Goal: Task Accomplishment & Management: Complete application form

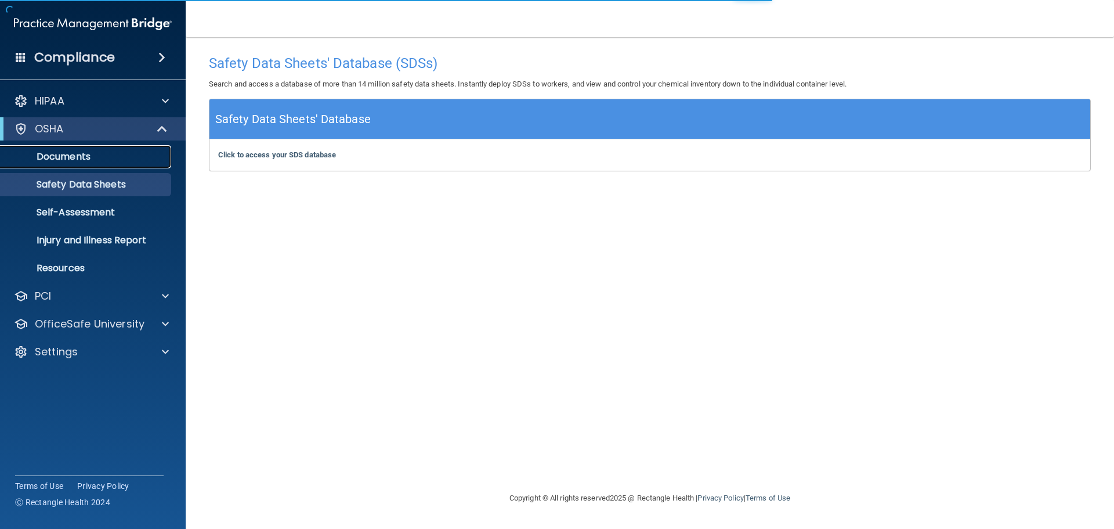
click at [78, 156] on p "Documents" at bounding box center [87, 157] width 158 height 12
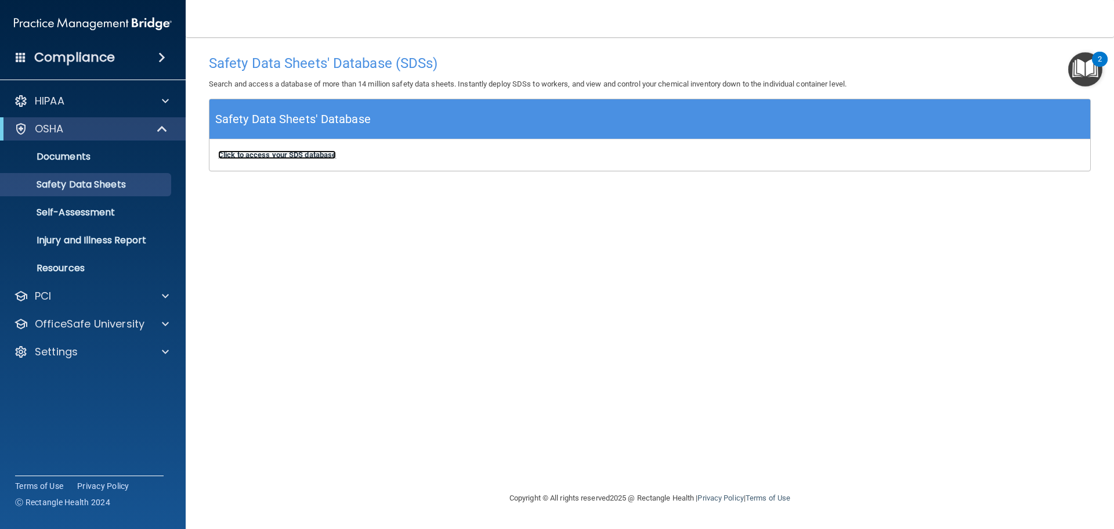
click at [310, 156] on b "Click to access your SDS database" at bounding box center [277, 154] width 118 height 9
click at [321, 158] on b "Click to access your SDS database" at bounding box center [277, 154] width 118 height 9
click at [80, 218] on p "Self-Assessment" at bounding box center [87, 213] width 158 height 12
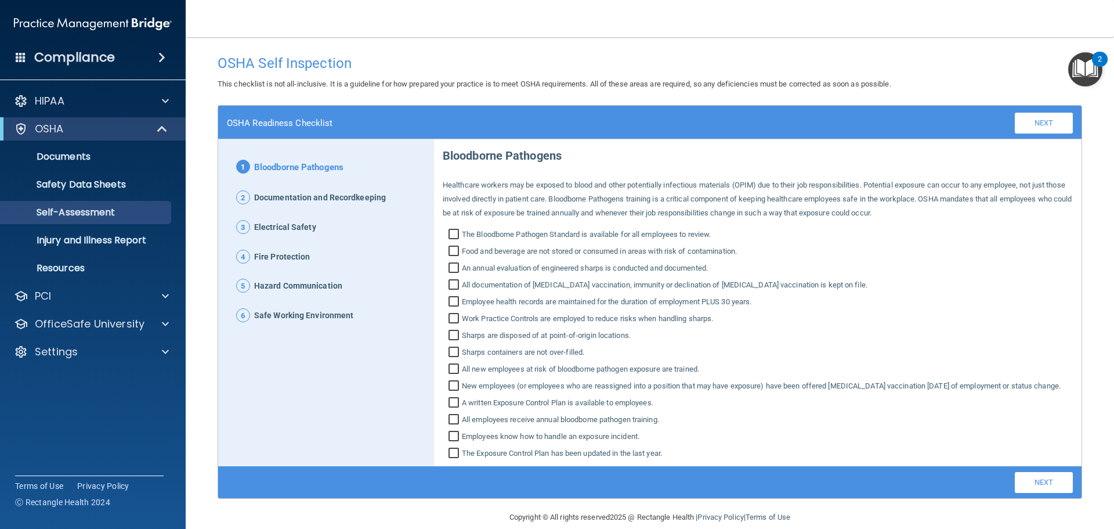
click at [682, 236] on span "The Bloodborne Pathogen Standard is available for all employees to review." at bounding box center [586, 234] width 249 height 14
click at [462, 236] on input "The Bloodborne Pathogen Standard is available for all employees to review." at bounding box center [455, 236] width 13 height 12
checkbox input "true"
click at [688, 251] on span "Food and beverage are not stored or consumed in areas with risk of contaminatio…" at bounding box center [599, 251] width 275 height 14
click at [462, 251] on input "Food and beverage are not stored or consumed in areas with risk of contaminatio…" at bounding box center [455, 253] width 13 height 12
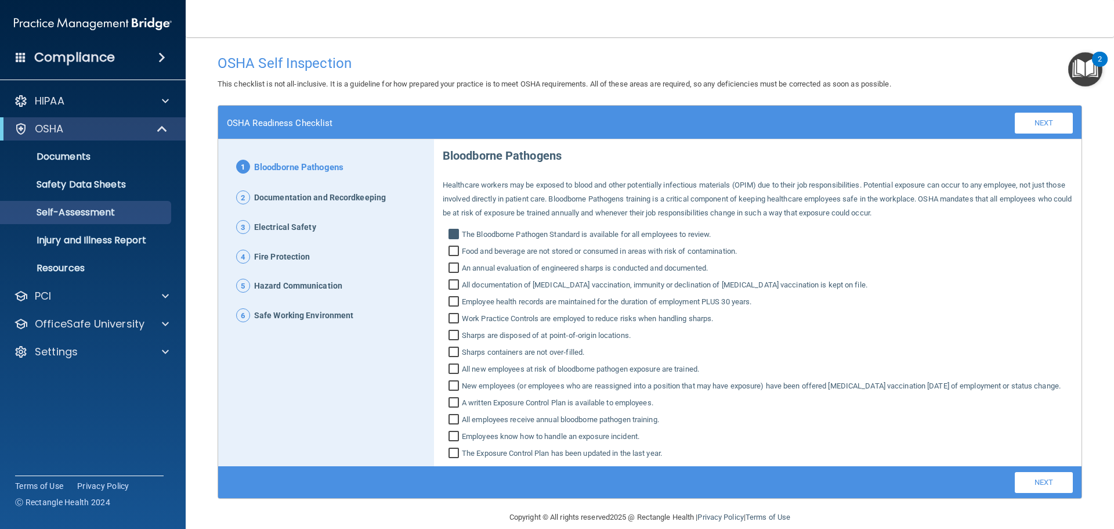
checkbox input "true"
click at [691, 265] on span "An annual evaluation of engineered sharps is conducted and documented." at bounding box center [585, 268] width 246 height 14
click at [462, 265] on input "An annual evaluation of engineered sharps is conducted and documented." at bounding box center [455, 269] width 13 height 12
checkbox input "true"
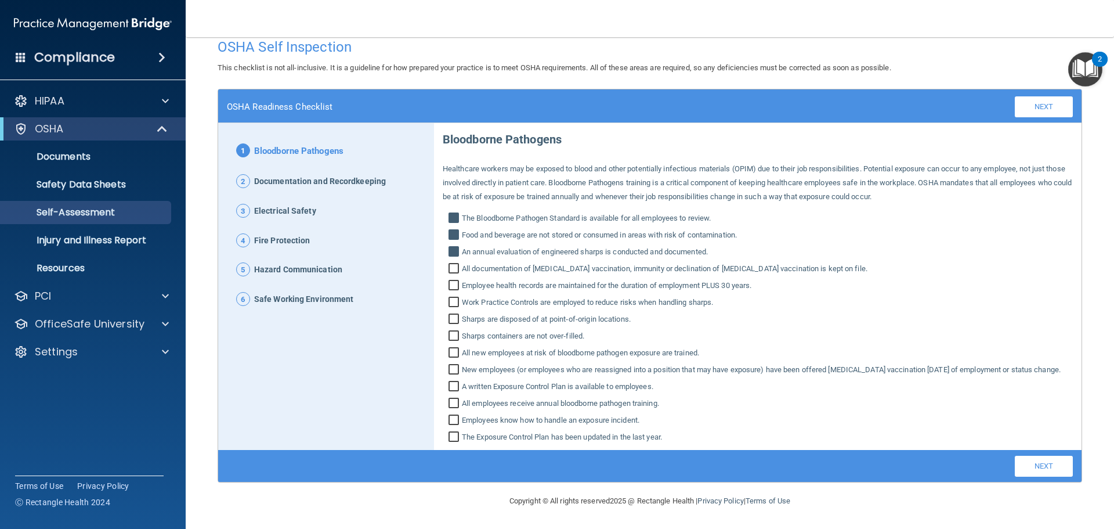
scroll to position [30, 0]
click at [630, 279] on span "Employee health records are maintained for the duration of employment PLUS 30 y…" at bounding box center [607, 286] width 290 height 14
click at [462, 281] on input "Employee health records are maintained for the duration of employment PLUS 30 y…" at bounding box center [455, 287] width 13 height 12
click at [641, 279] on span "Employee health records are maintained for the duration of employment PLUS 30 y…" at bounding box center [607, 286] width 290 height 14
click at [462, 281] on input "Employee health records are maintained for the duration of employment PLUS 30 y…" at bounding box center [455, 287] width 13 height 12
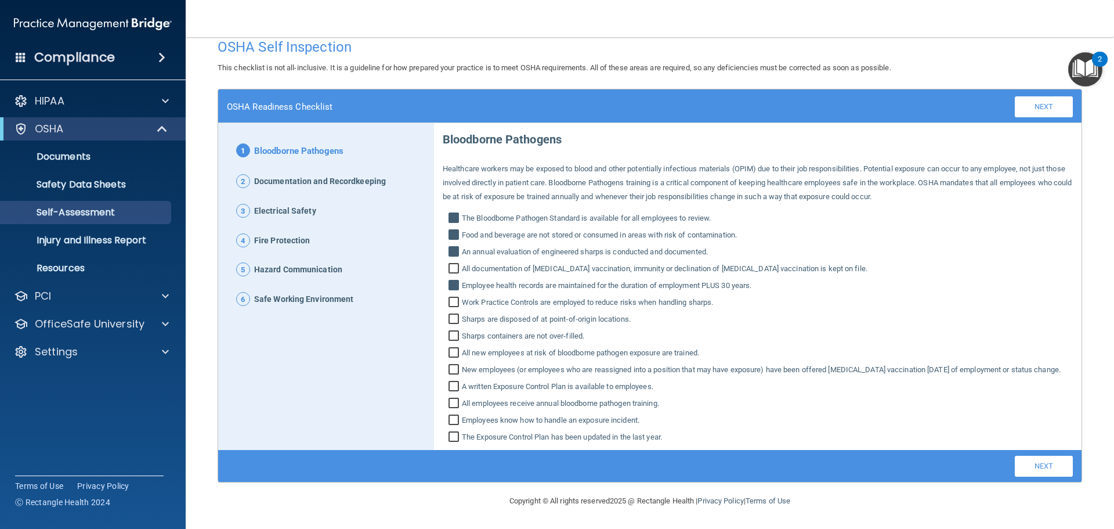
checkbox input "false"
click at [636, 295] on span "Work Practice Controls are employed to reduce risks when handling sharps." at bounding box center [587, 302] width 251 height 14
click at [462, 298] on input "Work Practice Controls are employed to reduce risks when handling sharps." at bounding box center [455, 304] width 13 height 12
checkbox input "true"
click at [593, 312] on span "Sharps are disposed of at point‐of‐origin locations." at bounding box center [546, 319] width 169 height 14
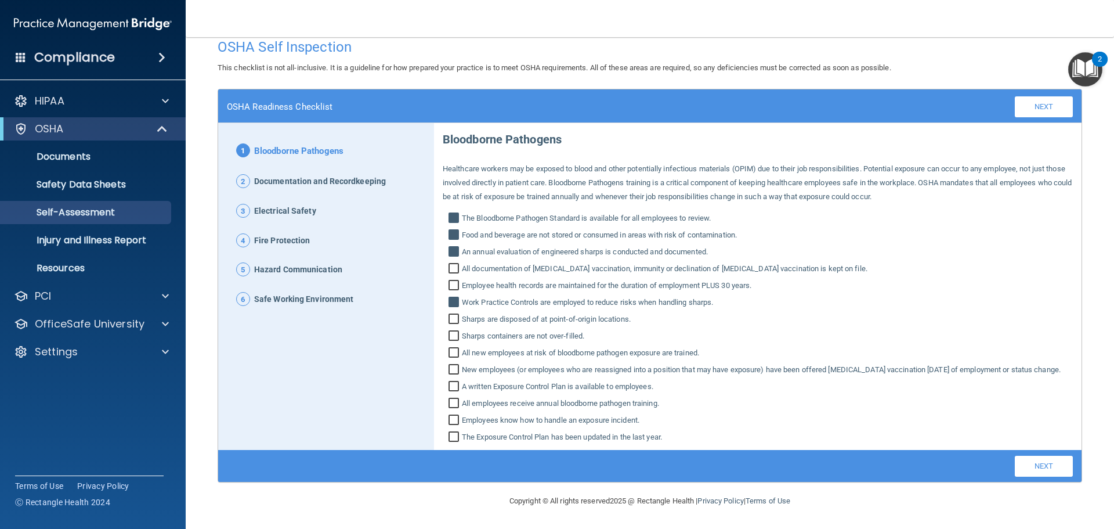
click at [462, 315] on input "Sharps are disposed of at point‐of‐origin locations." at bounding box center [455, 321] width 13 height 12
checkbox input "true"
click at [573, 329] on span "Sharps containers are not over‐filled." at bounding box center [523, 336] width 122 height 14
click at [462, 331] on input "Sharps containers are not over‐filled." at bounding box center [455, 337] width 13 height 12
checkbox input "true"
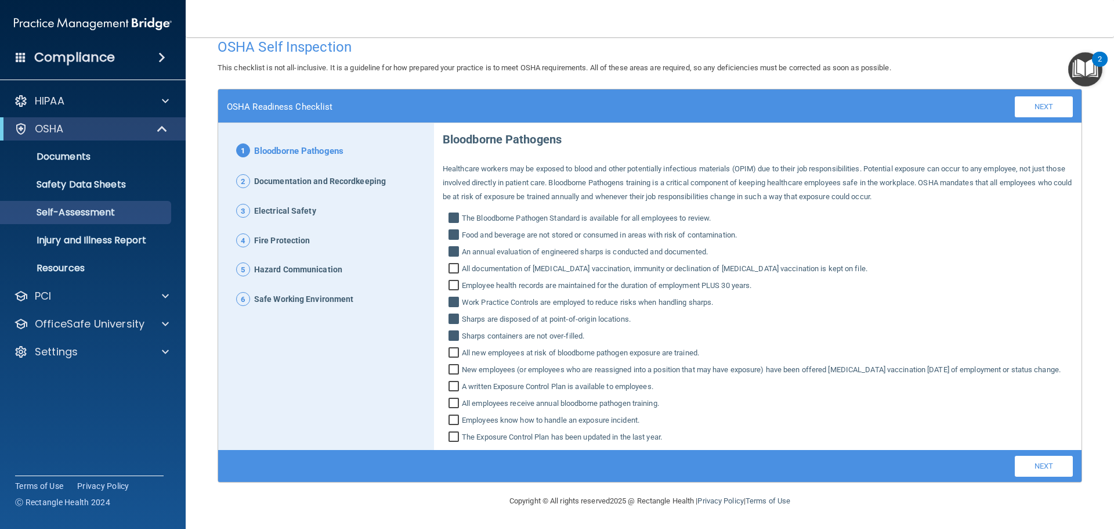
click at [545, 391] on span "A written Exposure Control Plan is available to employees." at bounding box center [558, 387] width 192 height 14
click at [462, 391] on input "A written Exposure Control Plan is available to employees." at bounding box center [455, 388] width 13 height 12
checkbox input "true"
click at [547, 407] on span "All employees receive annual bloodborne pathogen training." at bounding box center [560, 403] width 197 height 14
click at [462, 407] on input "All employees receive annual bloodborne pathogen training." at bounding box center [455, 405] width 13 height 12
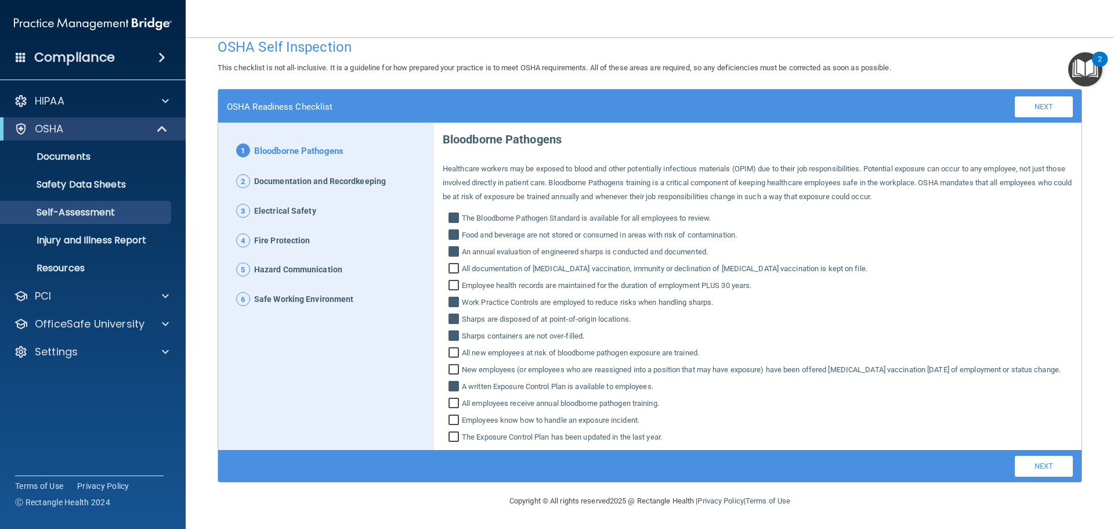
checkbox input "true"
click at [541, 424] on span "Employees know how to handle an exposure incident." at bounding box center [551, 420] width 178 height 14
click at [462, 424] on input "Employees know how to handle an exposure incident." at bounding box center [455, 422] width 13 height 12
checkbox input "true"
click at [543, 440] on span "The Exposure Control Plan has been updated in the last year." at bounding box center [562, 437] width 200 height 14
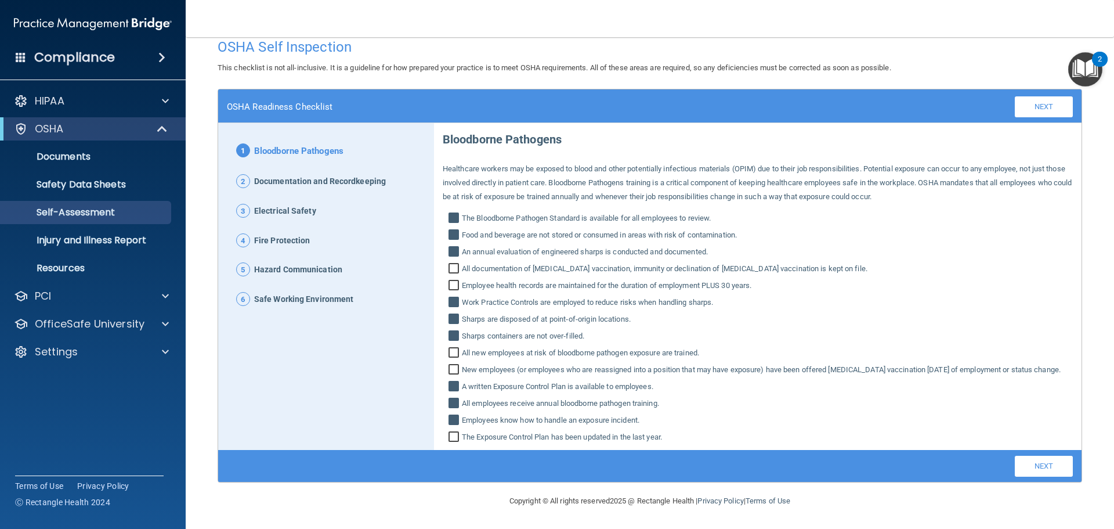
click at [462, 440] on input "The Exposure Control Plan has been updated in the last year." at bounding box center [455, 438] width 13 height 12
checkbox input "true"
click at [1023, 471] on link "Next" at bounding box center [1044, 466] width 58 height 21
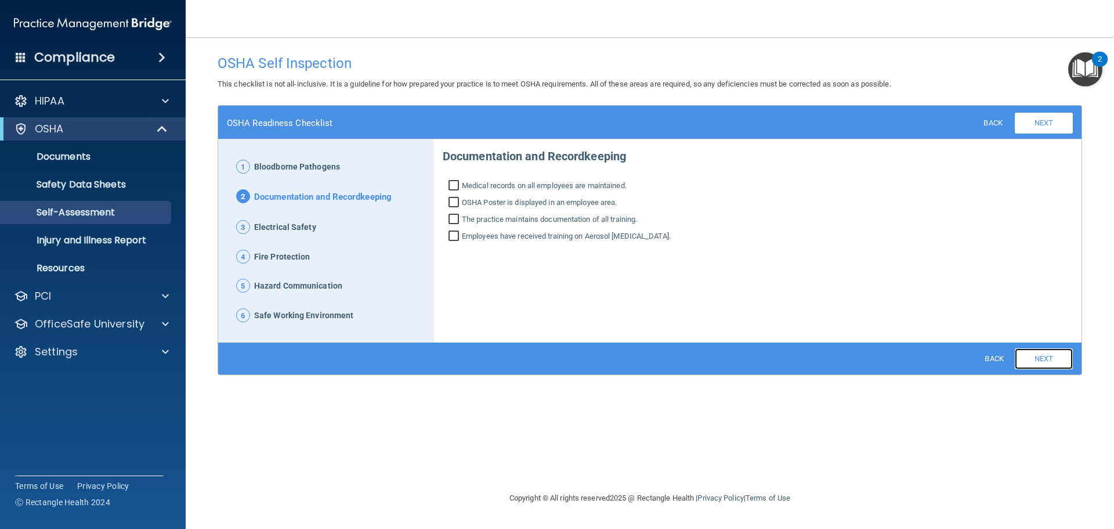
scroll to position [0, 0]
click at [1081, 68] on img "Open Resource Center, 2 new notifications" at bounding box center [1085, 69] width 34 height 34
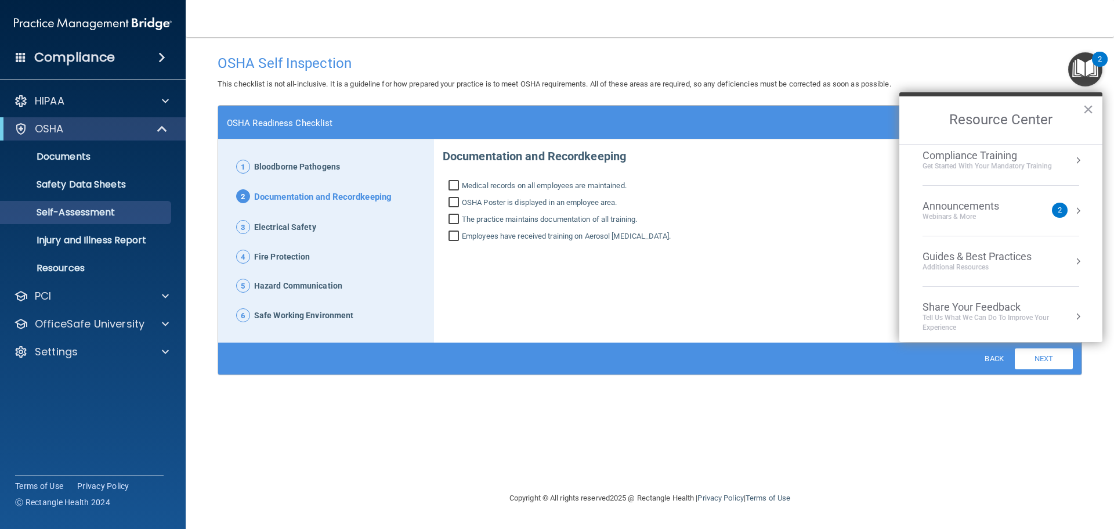
scroll to position [166, 0]
click at [1092, 104] on button "×" at bounding box center [1088, 109] width 11 height 19
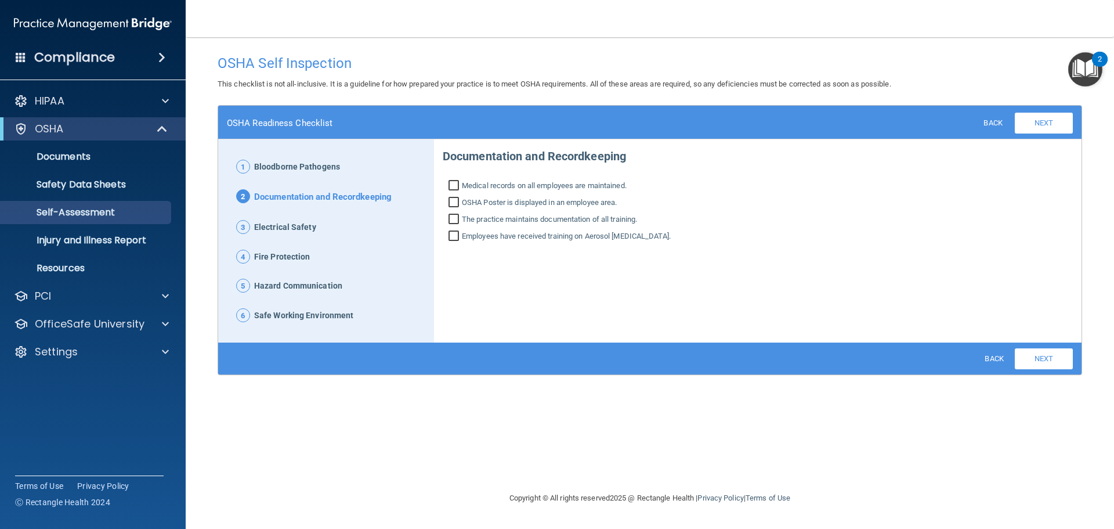
click at [528, 203] on span "OSHA Poster is displayed in an employee area." at bounding box center [540, 203] width 156 height 14
click at [462, 203] on input "OSHA Poster is displayed in an employee area." at bounding box center [455, 204] width 13 height 12
checkbox input "true"
click at [528, 217] on span "The practice maintains documentation of all training." at bounding box center [549, 219] width 175 height 14
click at [462, 217] on input "The practice maintains documentation of all training." at bounding box center [455, 221] width 13 height 12
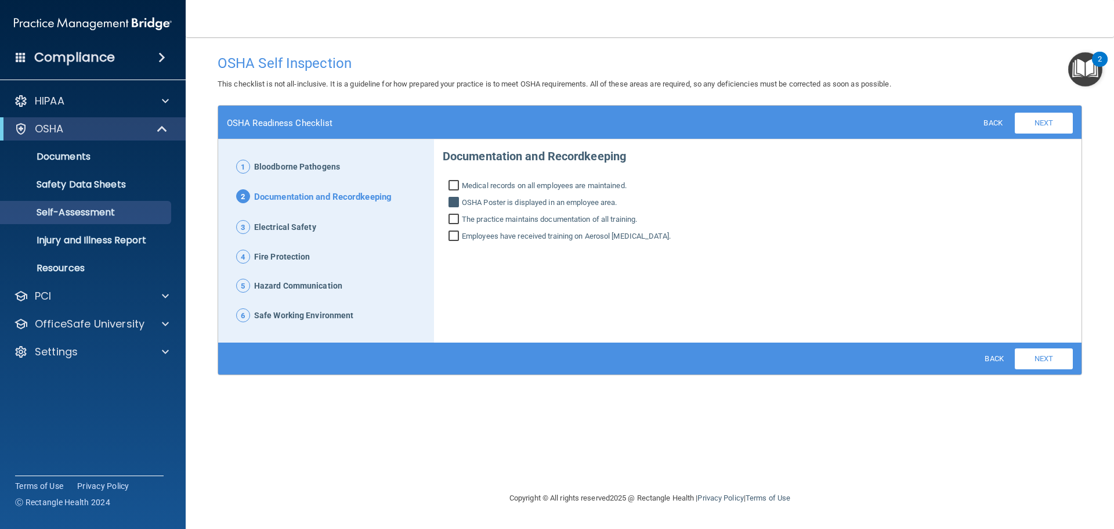
checkbox input "true"
click at [534, 234] on span "Employees have received training on Aerosol [MEDICAL_DATA]." at bounding box center [566, 236] width 209 height 14
click at [462, 234] on input "Employees have received training on Aerosol [MEDICAL_DATA]." at bounding box center [455, 238] width 13 height 12
drag, startPoint x: 630, startPoint y: 230, endPoint x: 647, endPoint y: 230, distance: 17.4
click at [630, 230] on span "Employees have received training on Aerosol [MEDICAL_DATA]." at bounding box center [566, 236] width 209 height 14
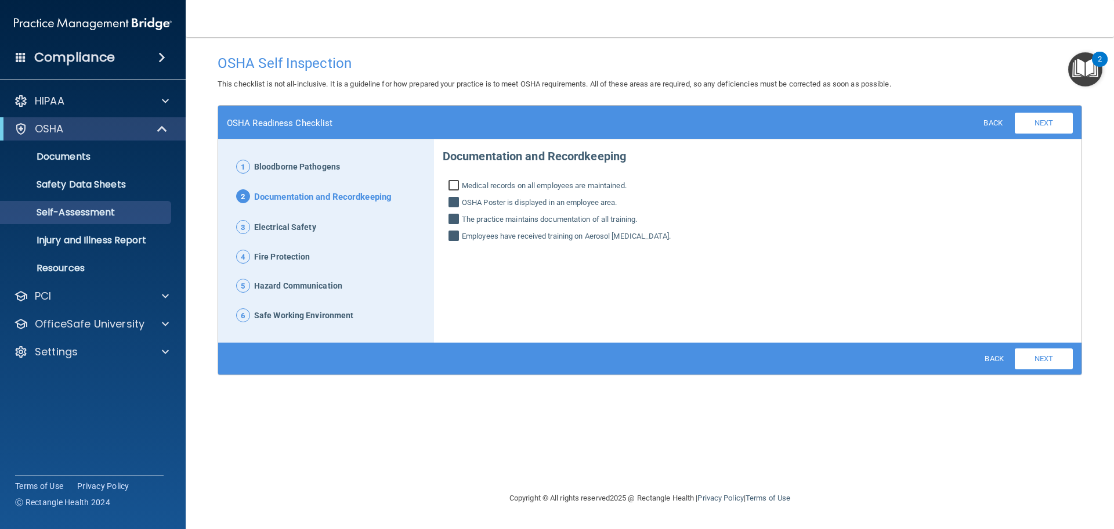
click at [462, 232] on input "Employees have received training on Aerosol [MEDICAL_DATA]." at bounding box center [455, 238] width 13 height 12
checkbox input "false"
click at [1026, 122] on link "Next" at bounding box center [1044, 123] width 58 height 21
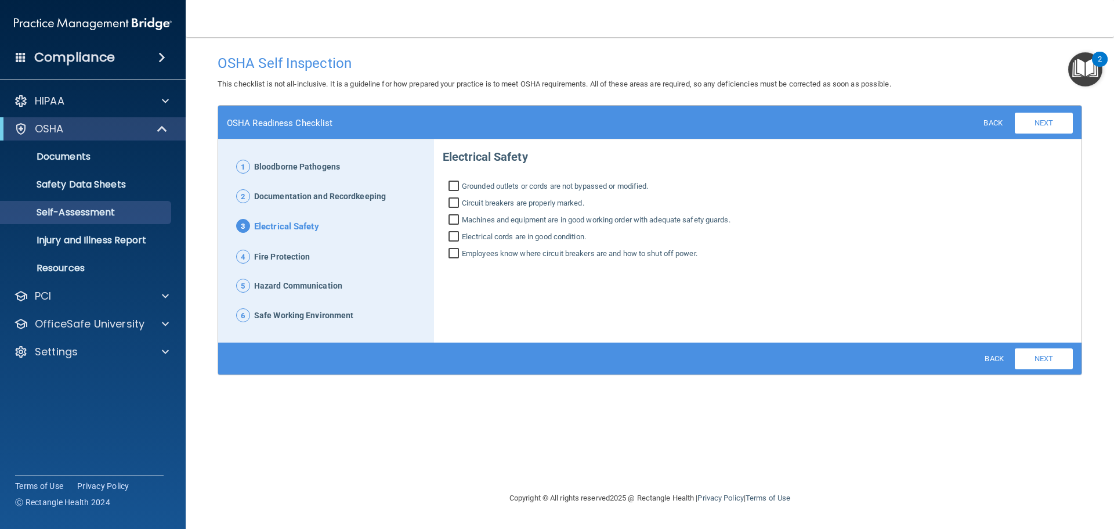
click at [605, 185] on span "Grounded outlets or cords are not bypassed or modified." at bounding box center [555, 186] width 187 height 14
click at [462, 185] on input "Grounded outlets or cords are not bypassed or modified." at bounding box center [455, 188] width 13 height 12
checkbox input "true"
click at [565, 206] on span "Circuit breakers are properly marked." at bounding box center [523, 203] width 122 height 14
click at [462, 206] on input "Circuit breakers are properly marked." at bounding box center [455, 204] width 13 height 12
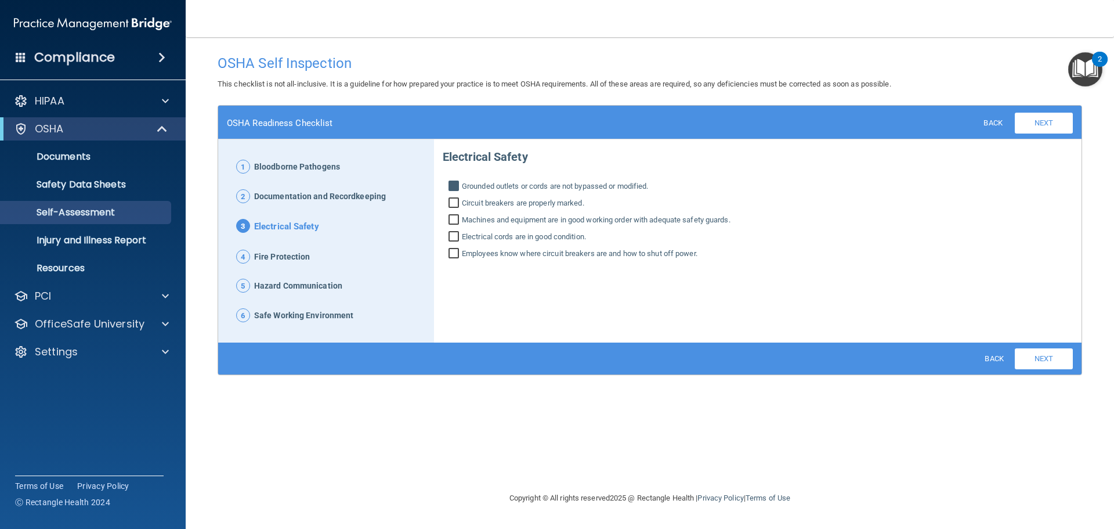
checkbox input "true"
click at [568, 221] on span "Machines and equipment are in good working order with adequate safety guards." at bounding box center [596, 220] width 269 height 14
click at [462, 221] on input "Machines and equipment are in good working order with adequate safety guards." at bounding box center [455, 221] width 13 height 12
checkbox input "true"
click at [559, 234] on span "Electrical cords are in good condition." at bounding box center [524, 237] width 124 height 14
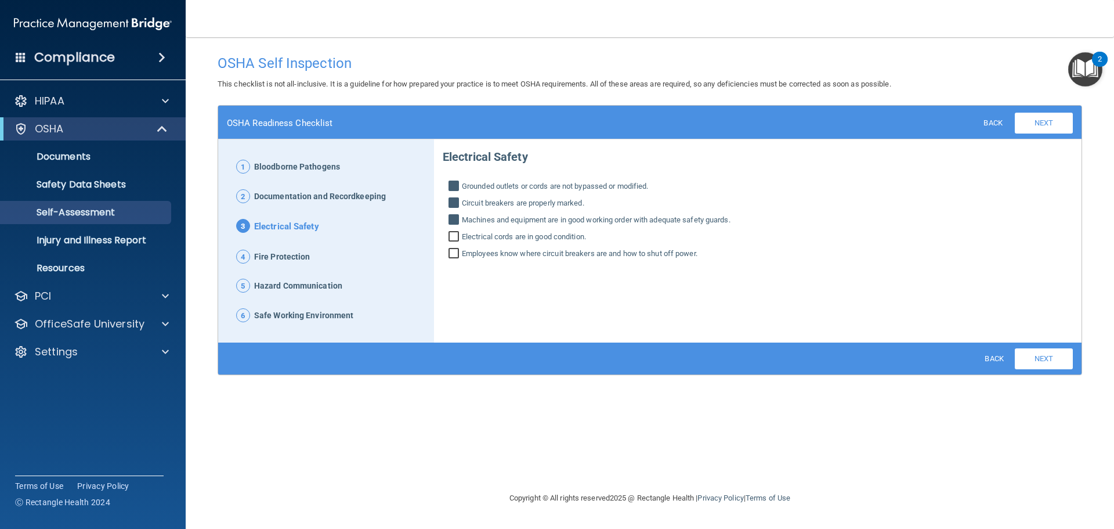
click at [462, 234] on input "Electrical cords are in good condition." at bounding box center [455, 238] width 13 height 12
checkbox input "true"
click at [561, 255] on span "Employees know where circuit breakers are and how to shut off power." at bounding box center [580, 254] width 236 height 14
click at [462, 255] on input "Employees know where circuit breakers are and how to shut off power." at bounding box center [455, 255] width 13 height 12
checkbox input "true"
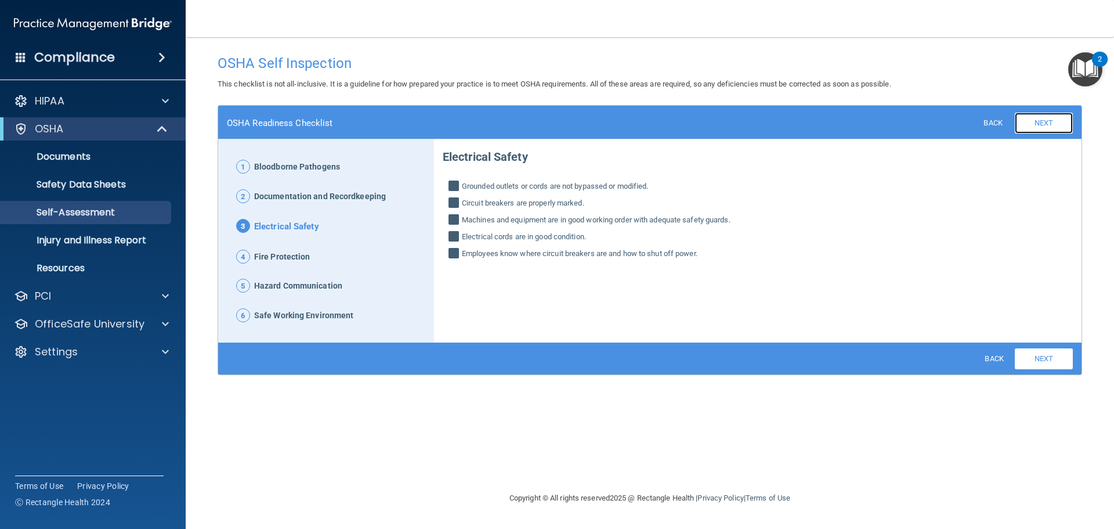
click at [1061, 128] on link "Next" at bounding box center [1044, 123] width 58 height 21
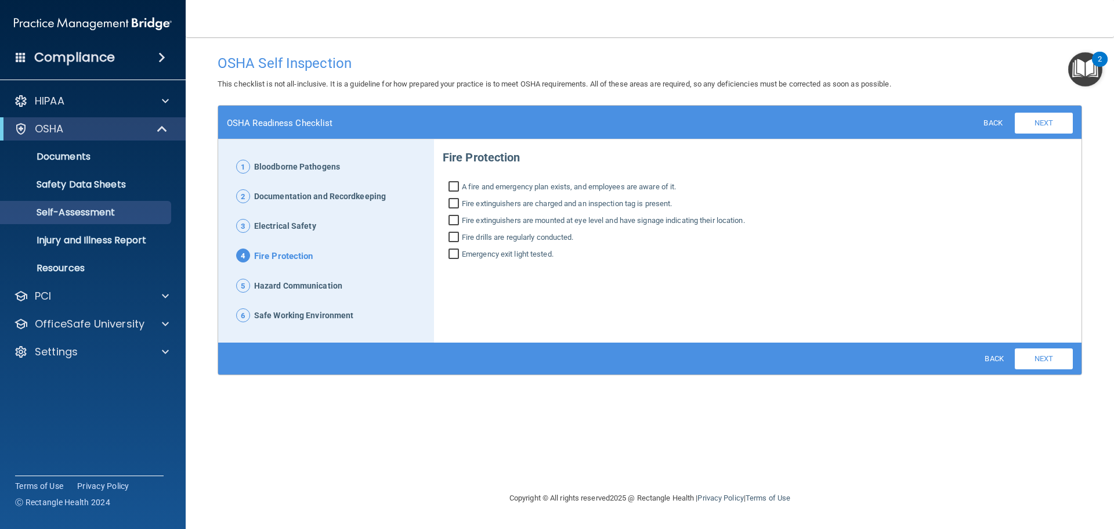
click at [605, 205] on span "Fire extinguishers are charged and an inspection tag is present." at bounding box center [567, 204] width 210 height 14
click at [462, 205] on input "Fire extinguishers are charged and an inspection tag is present." at bounding box center [455, 205] width 13 height 12
checkbox input "true"
click at [604, 222] on span "Fire extinguishers are mounted at eye level and have signage indicating their l…" at bounding box center [603, 221] width 283 height 14
click at [462, 222] on input "Fire extinguishers are mounted at eye level and have signage indicating their l…" at bounding box center [455, 222] width 13 height 12
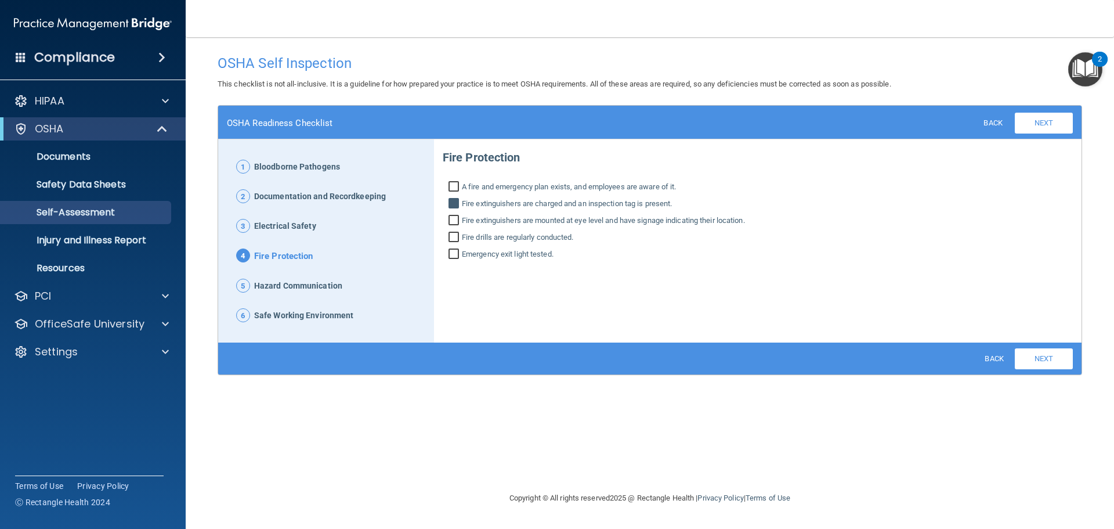
checkbox input "true"
click at [533, 256] on span "Emergency exit light tested." at bounding box center [508, 254] width 92 height 14
click at [462, 256] on input "Emergency exit light tested." at bounding box center [455, 256] width 13 height 12
checkbox input "true"
click at [1053, 125] on link "Next" at bounding box center [1044, 123] width 58 height 21
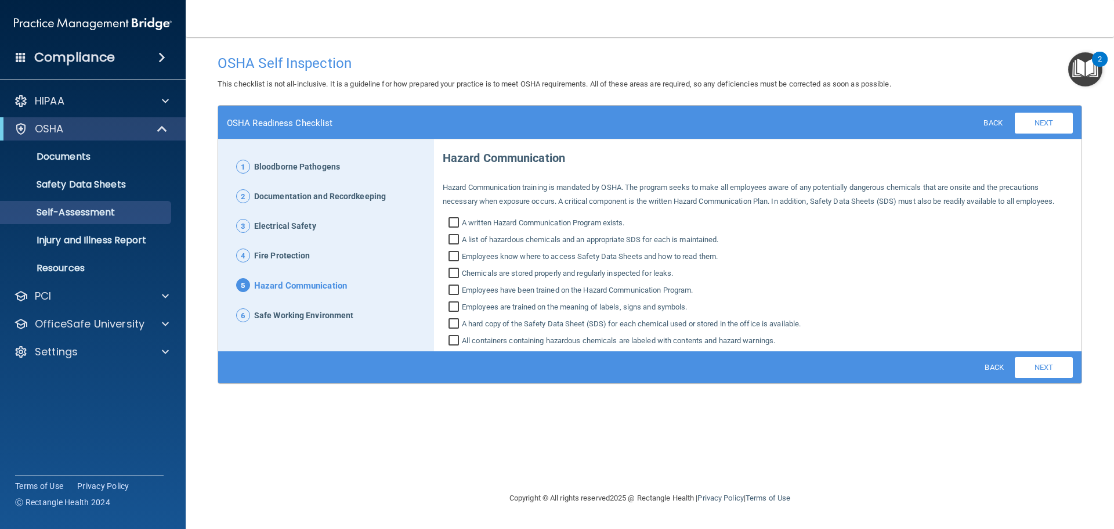
click at [268, 255] on span "Fire Protection" at bounding box center [282, 255] width 56 height 15
click at [998, 129] on link "Back" at bounding box center [993, 122] width 38 height 16
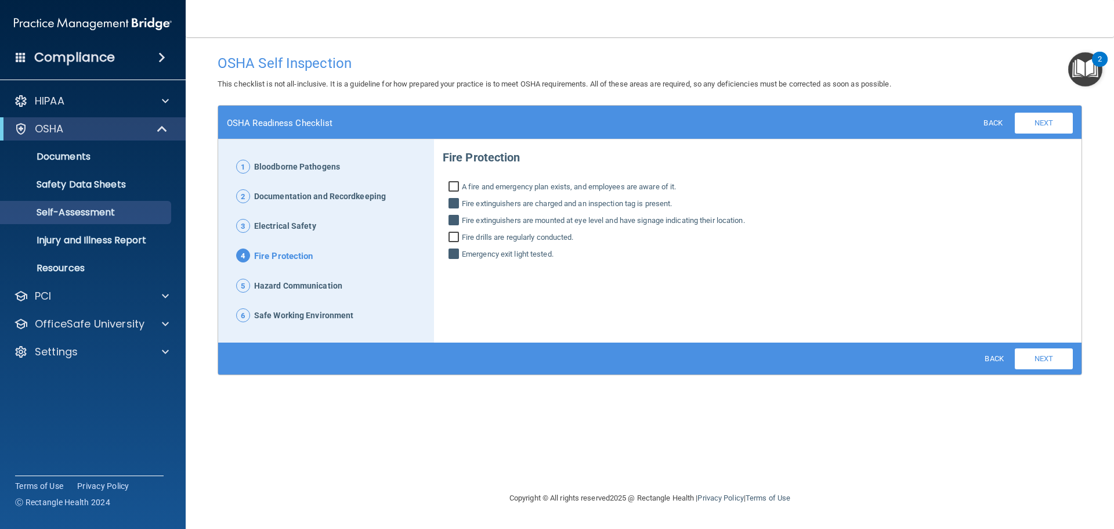
click at [540, 235] on span "Fire drills are regularly conducted." at bounding box center [518, 237] width 112 height 14
click at [462, 235] on input "Fire drills are regularly conducted." at bounding box center [455, 239] width 13 height 12
checkbox input "true"
click at [1043, 129] on link "Next" at bounding box center [1044, 123] width 58 height 21
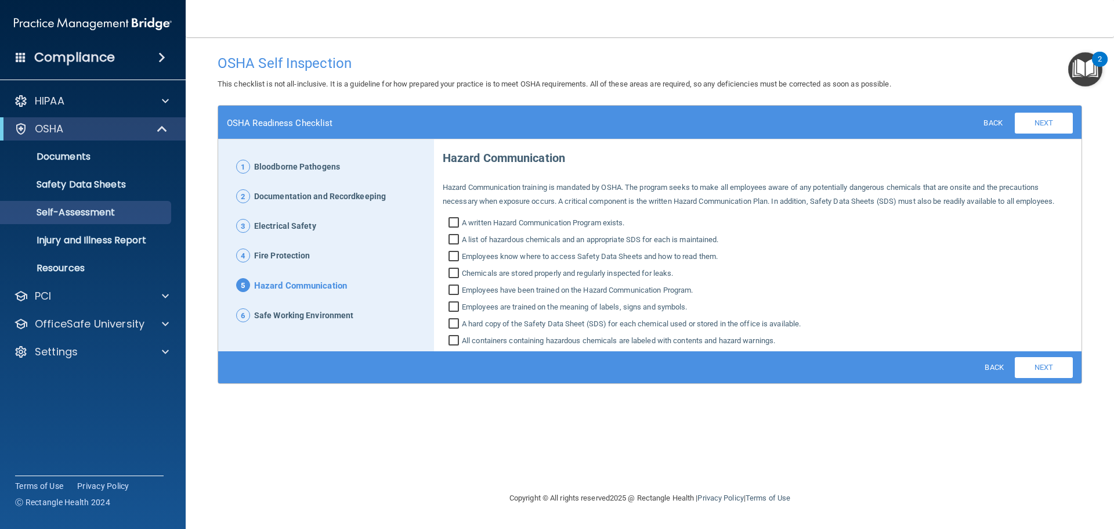
click at [452, 223] on input "A written Hazard Communication Program exists." at bounding box center [455, 224] width 13 height 12
checkbox input "true"
click at [453, 239] on input "A list of hazardous chemicals and an appropriate SDS for each is maintained." at bounding box center [455, 241] width 13 height 12
checkbox input "true"
click at [453, 273] on input "Chemicals are stored properly and regularly inspected for leaks." at bounding box center [455, 275] width 13 height 12
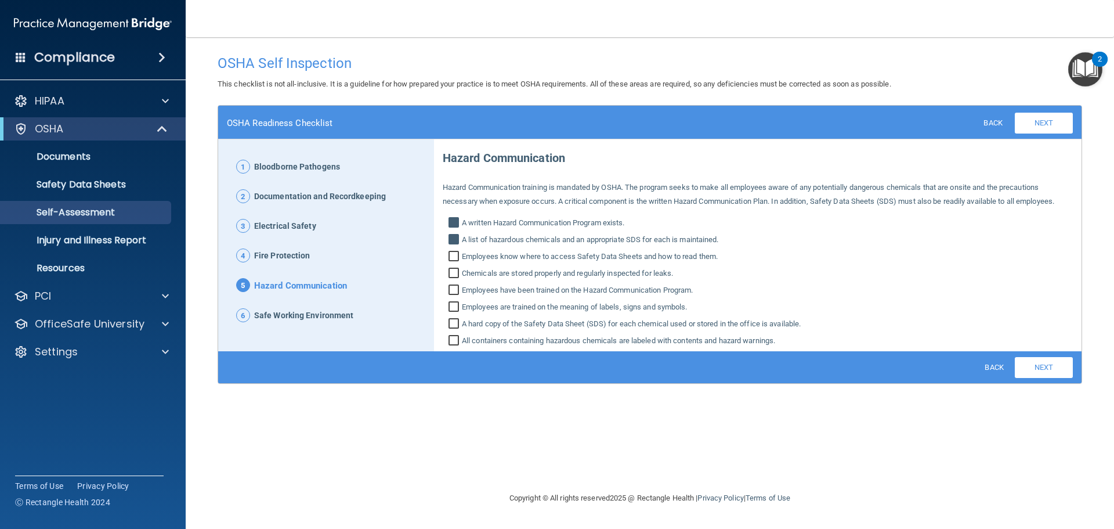
checkbox input "true"
click at [454, 292] on input "Employees have been trained on the Hazard Communication Program." at bounding box center [455, 292] width 13 height 12
checkbox input "true"
click at [454, 310] on input "Employees are trained on the meaning of labels, signs and symbols." at bounding box center [455, 308] width 13 height 12
click at [456, 306] on input "Employees are trained on the meaning of labels, signs and symbols." at bounding box center [455, 308] width 13 height 12
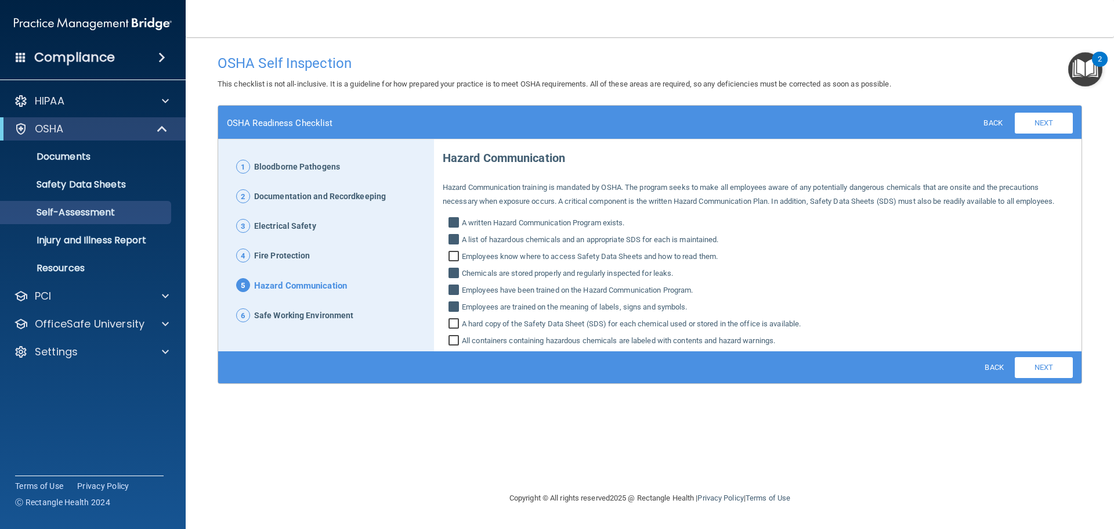
checkbox input "false"
click at [456, 323] on input "A hard copy of the Safety Data Sheet (SDS) for each chemical used or stored in …" at bounding box center [455, 325] width 13 height 12
checkbox input "true"
click at [454, 342] on input "All containers containing hazardous chemicals are labeled with contents and haz…" at bounding box center [455, 342] width 13 height 12
checkbox input "true"
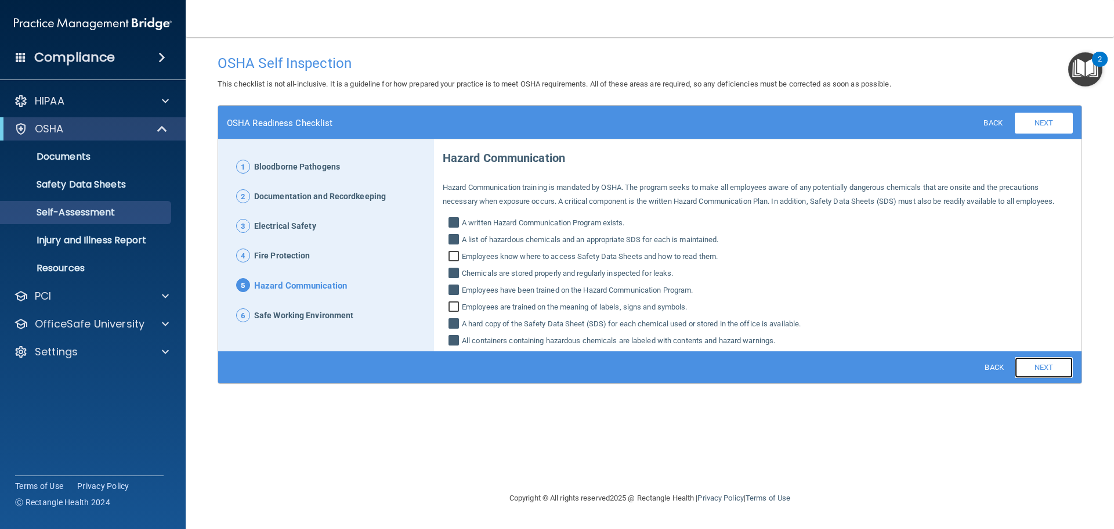
click at [1040, 372] on link "Next" at bounding box center [1044, 367] width 58 height 21
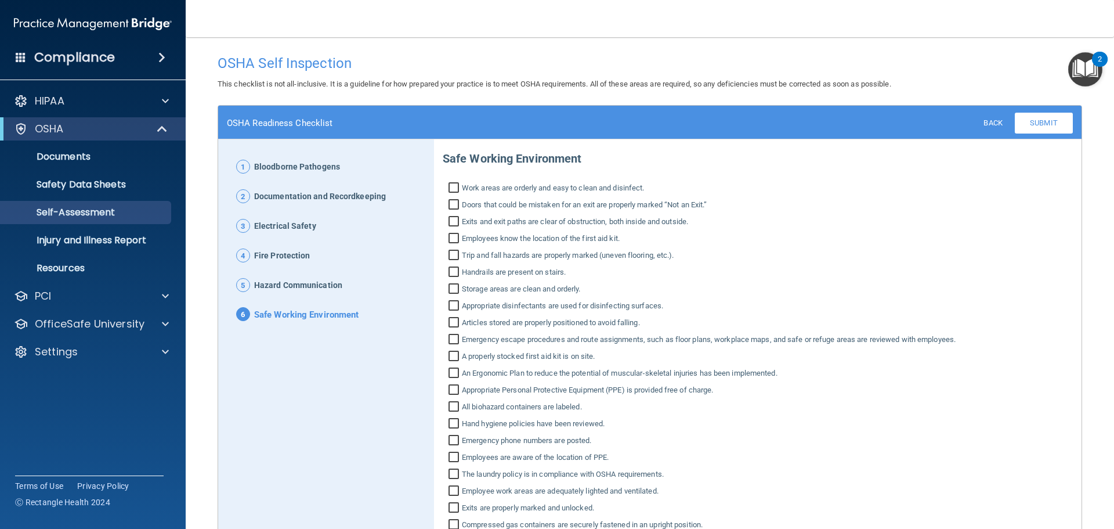
click at [592, 188] on span "Work areas are orderly and easy to clean and disinfect." at bounding box center [553, 188] width 183 height 14
click at [462, 188] on input "Work areas are orderly and easy to clean and disinfect." at bounding box center [455, 189] width 13 height 12
checkbox input "true"
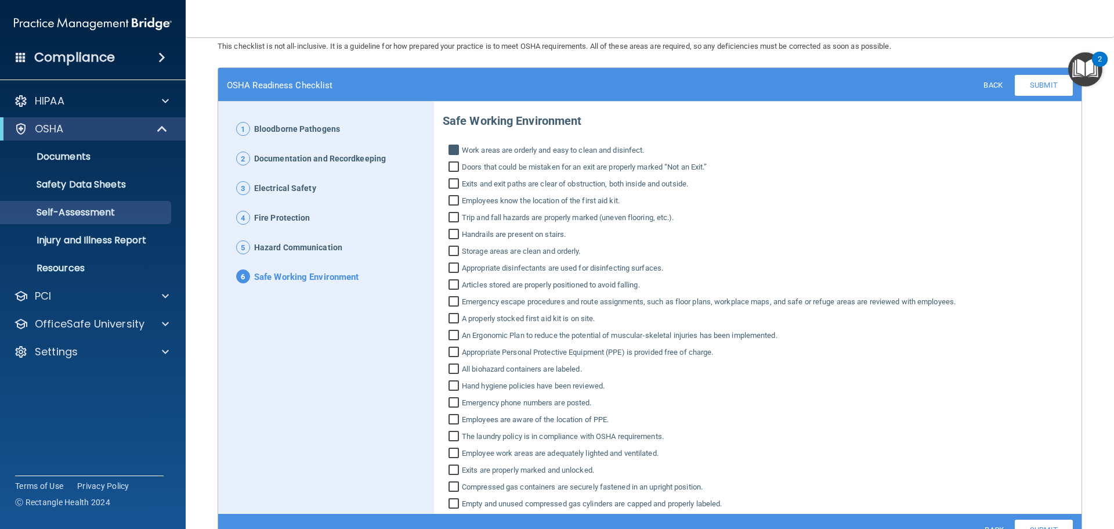
scroll to position [58, 0]
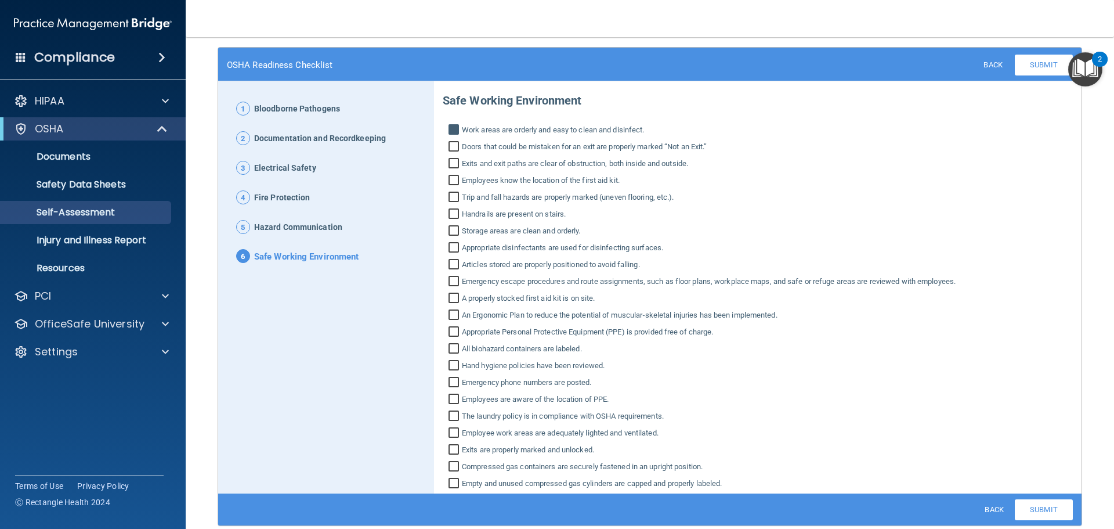
click at [591, 164] on span "Exits and exit paths are clear of obstruction, both inside and outside." at bounding box center [575, 164] width 226 height 14
click at [462, 164] on input "Exits and exit paths are clear of obstruction, both inside and outside." at bounding box center [455, 165] width 13 height 12
checkbox input "true"
click at [579, 199] on span "Trip and fall hazards are properly marked (uneven flooring, etc.)." at bounding box center [568, 197] width 212 height 14
click at [462, 199] on input "Trip and fall hazards are properly marked (uneven flooring, etc.)." at bounding box center [455, 199] width 13 height 12
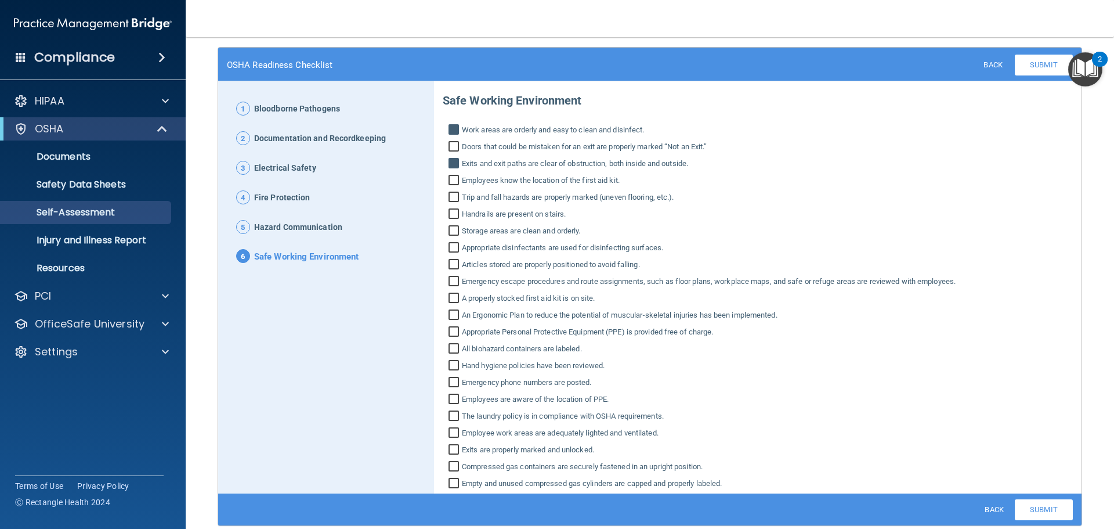
checkbox input "true"
click at [514, 215] on span "Handrails are present on stairs." at bounding box center [514, 214] width 104 height 14
click at [462, 215] on input "Handrails are present on stairs." at bounding box center [455, 215] width 13 height 12
click at [514, 215] on span "Handrails are present on stairs." at bounding box center [514, 214] width 104 height 14
click at [462, 215] on input "Handrails are present on stairs." at bounding box center [455, 215] width 13 height 12
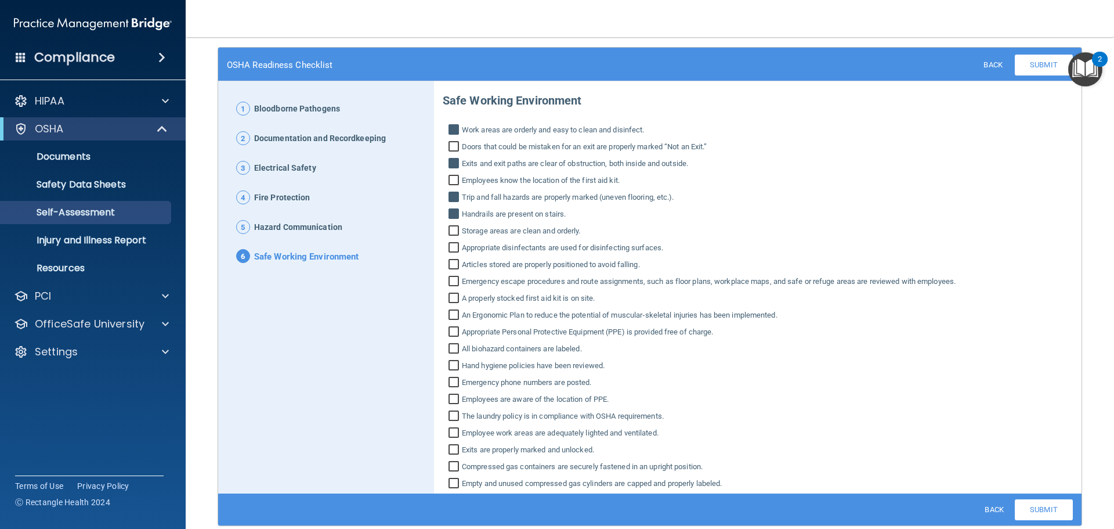
checkbox input "false"
click at [526, 233] on span "Storage areas are clean and orderly." at bounding box center [521, 231] width 119 height 14
click at [462, 233] on input "Storage areas are clean and orderly." at bounding box center [455, 232] width 13 height 12
checkbox input "true"
click at [537, 251] on span "Appropriate disinfectants are used for disinfecting surfaces." at bounding box center [562, 248] width 201 height 14
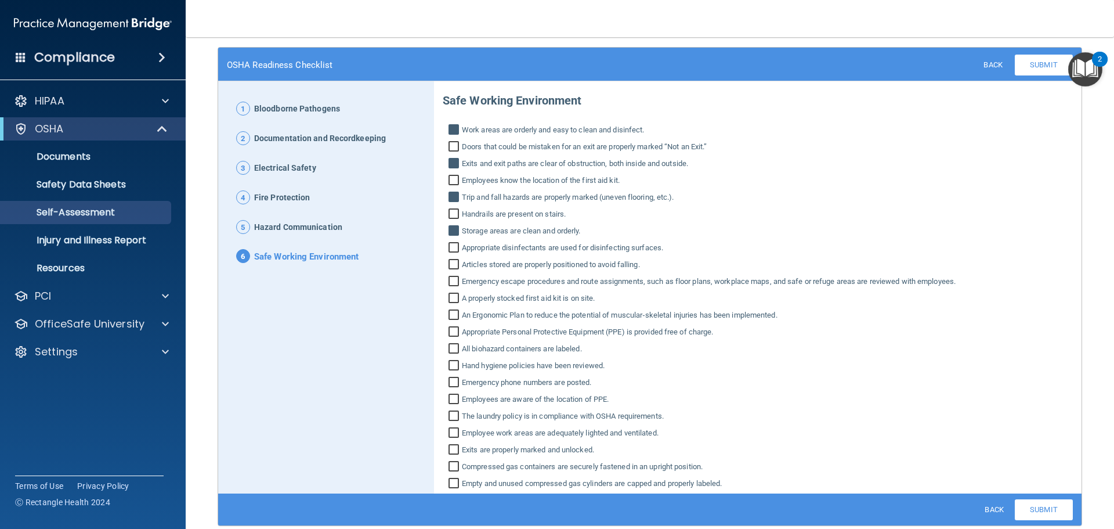
click at [462, 251] on input "Appropriate disinfectants are used for disinfecting surfaces." at bounding box center [455, 249] width 13 height 12
checkbox input "true"
click at [559, 271] on span "Articles stored are properly positioned to avoid falling." at bounding box center [551, 265] width 178 height 14
click at [462, 271] on input "Articles stored are properly positioned to avoid falling." at bounding box center [455, 266] width 13 height 12
checkbox input "true"
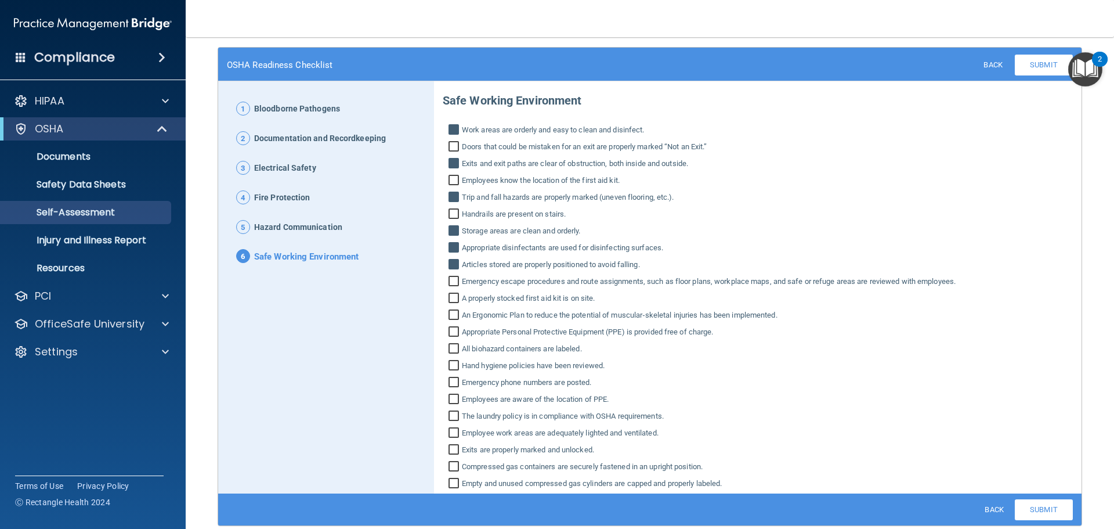
scroll to position [102, 0]
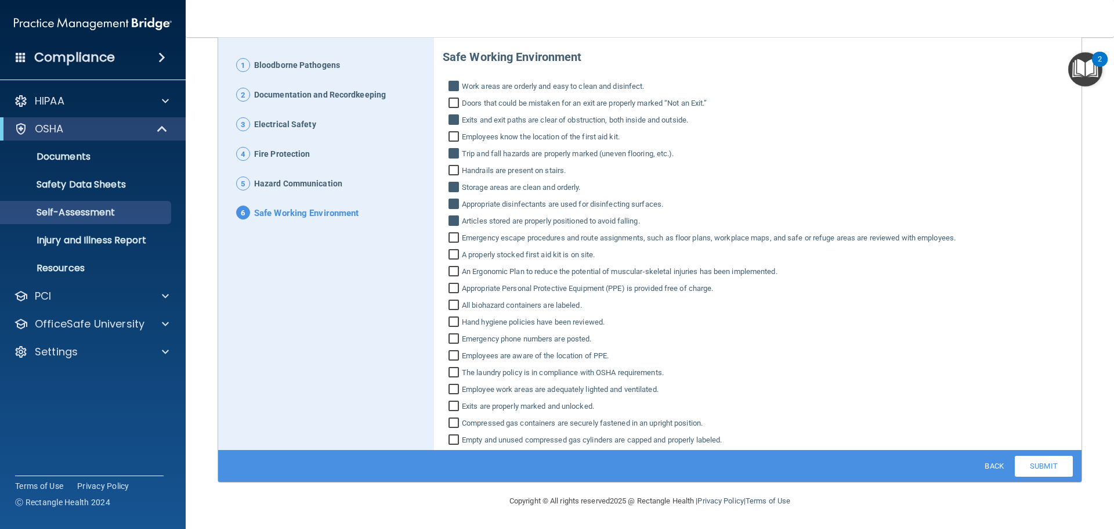
click at [576, 288] on span "Appropriate Personal Protective Equipment (PPE) is provided free of charge." at bounding box center [588, 288] width 252 height 14
click at [462, 288] on input "Appropriate Personal Protective Equipment (PPE) is provided free of charge." at bounding box center [455, 290] width 13 height 12
checkbox input "true"
click at [547, 307] on span "All biohazard containers are labeled." at bounding box center [522, 305] width 120 height 14
click at [462, 307] on input "All biohazard containers are labeled." at bounding box center [455, 307] width 13 height 12
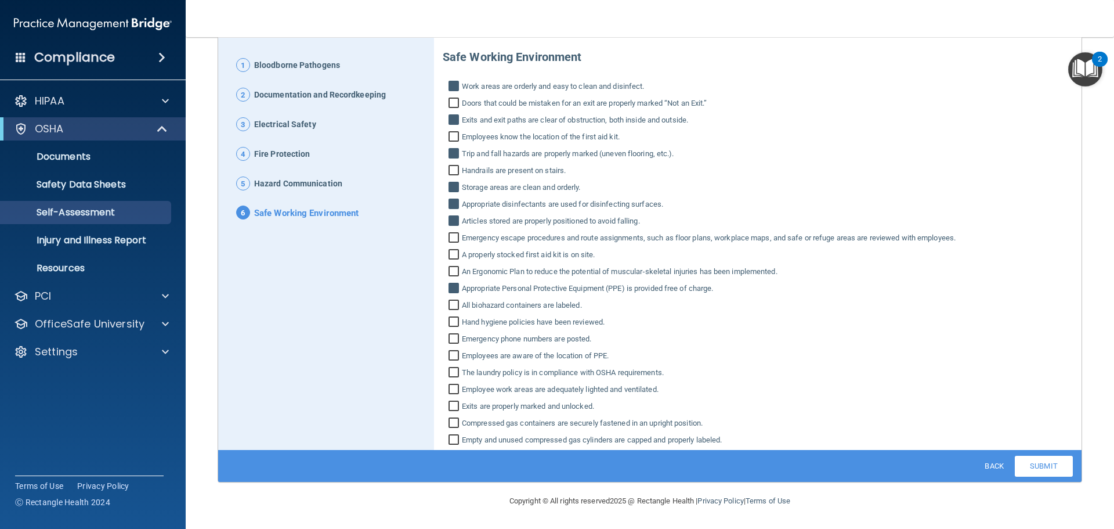
checkbox input "true"
click at [540, 341] on span "Emergency phone numbers are posted." at bounding box center [527, 339] width 130 height 14
click at [462, 341] on input "Emergency phone numbers are posted." at bounding box center [455, 340] width 13 height 12
click at [538, 339] on span "Emergency phone numbers are posted." at bounding box center [527, 339] width 130 height 14
click at [462, 339] on input "Emergency phone numbers are posted." at bounding box center [455, 340] width 13 height 12
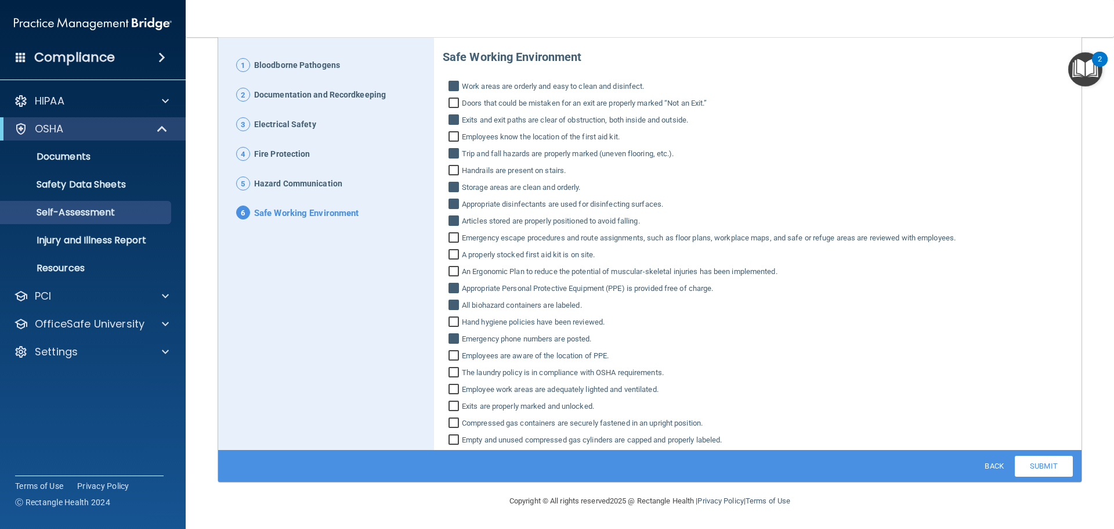
checkbox input "false"
click at [533, 357] on span "Employees are aware of the location of PPE." at bounding box center [535, 356] width 147 height 14
click at [462, 357] on input "Employees are aware of the location of PPE." at bounding box center [455, 357] width 13 height 12
checkbox input "true"
click at [530, 374] on span "The laundry policy is in compliance with OSHA requirements." at bounding box center [563, 373] width 202 height 14
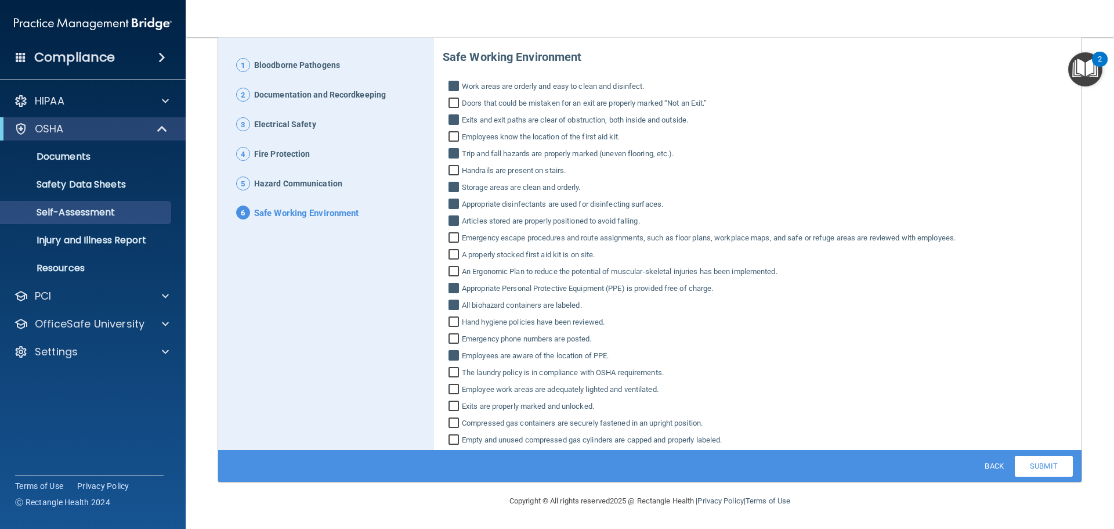
click at [462, 374] on input "The laundry policy is in compliance with OSHA requirements." at bounding box center [455, 374] width 13 height 12
checkbox input "true"
click at [527, 392] on span "Employee work areas are adequately lighted and ventilated." at bounding box center [560, 389] width 197 height 14
click at [462, 392] on input "Employee work areas are adequately lighted and ventilated." at bounding box center [455, 391] width 13 height 12
checkbox input "true"
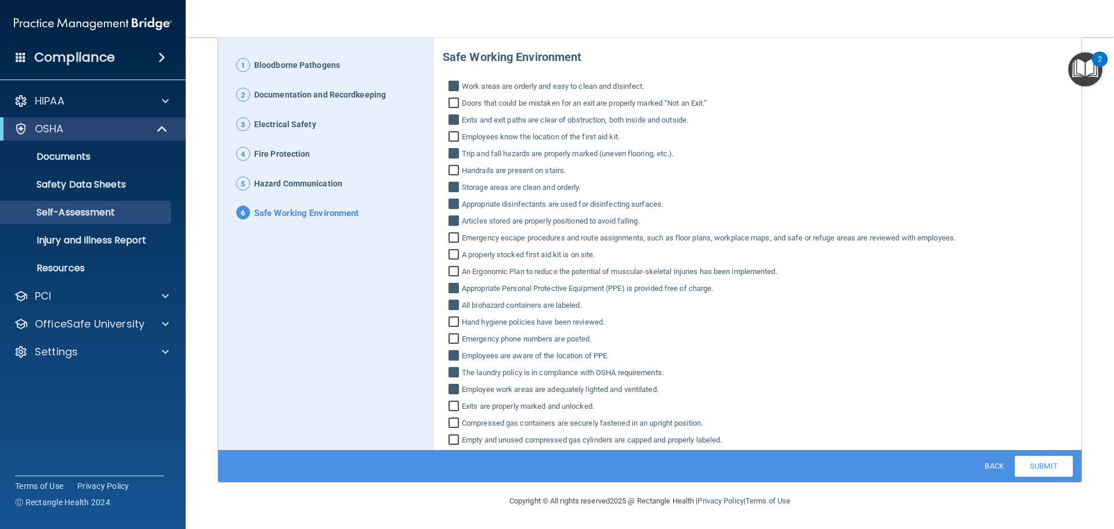
click at [521, 408] on span "Exits are properly marked and unlocked." at bounding box center [528, 406] width 132 height 14
click at [462, 408] on input "Exits are properly marked and unlocked." at bounding box center [455, 408] width 13 height 12
checkbox input "true"
click at [519, 424] on span "Compressed gas containers are securely fastened in an upright position." at bounding box center [582, 423] width 241 height 14
click at [462, 424] on input "Compressed gas containers are securely fastened in an upright position." at bounding box center [455, 424] width 13 height 12
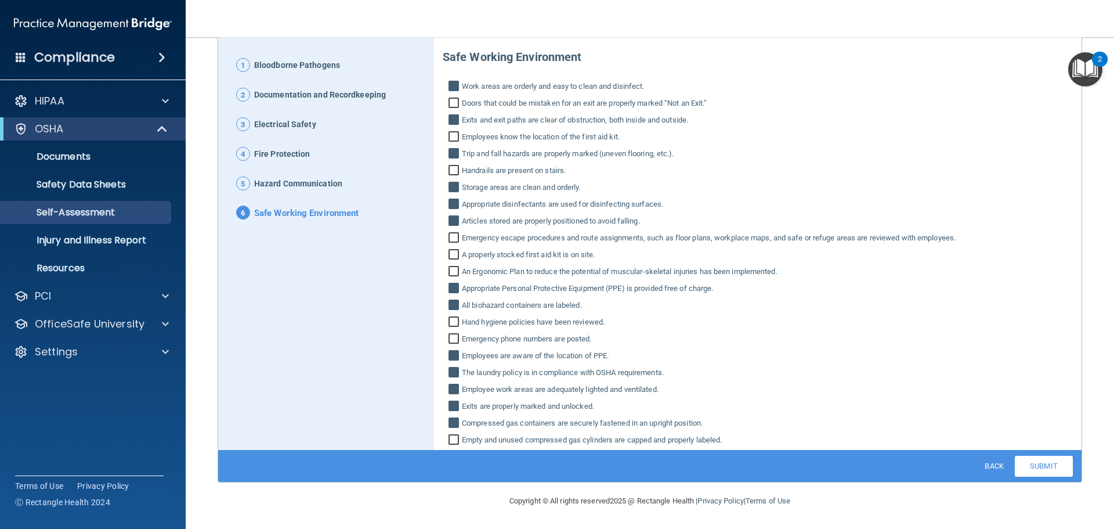
click at [519, 421] on span "Compressed gas containers are securely fastened in an upright position." at bounding box center [582, 423] width 241 height 14
click at [462, 421] on input "Compressed gas containers are securely fastened in an upright position." at bounding box center [455, 424] width 13 height 12
checkbox input "false"
click at [1032, 457] on link "Submit" at bounding box center [1044, 466] width 58 height 21
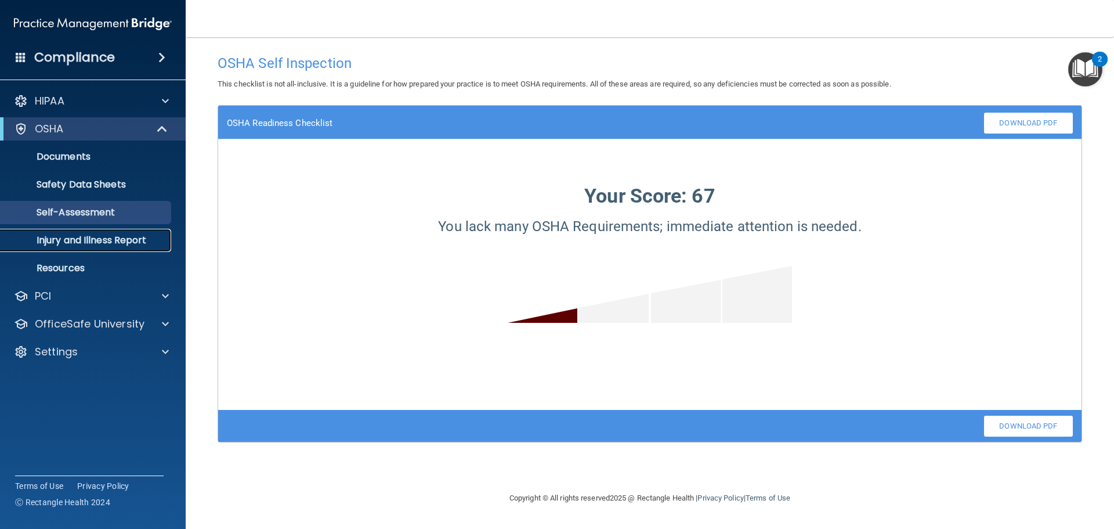
click at [85, 232] on link "Injury and Illness Report" at bounding box center [79, 240] width 183 height 23
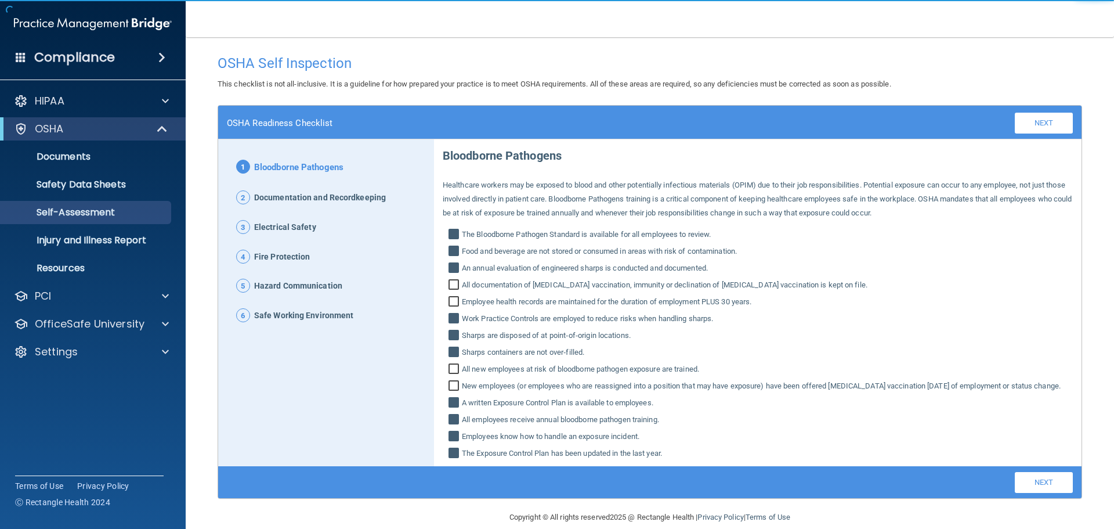
drag, startPoint x: 91, startPoint y: 188, endPoint x: 393, endPoint y: 66, distance: 326.2
click at [393, 66] on h4 "OSHA Self Inspection" at bounding box center [650, 63] width 865 height 15
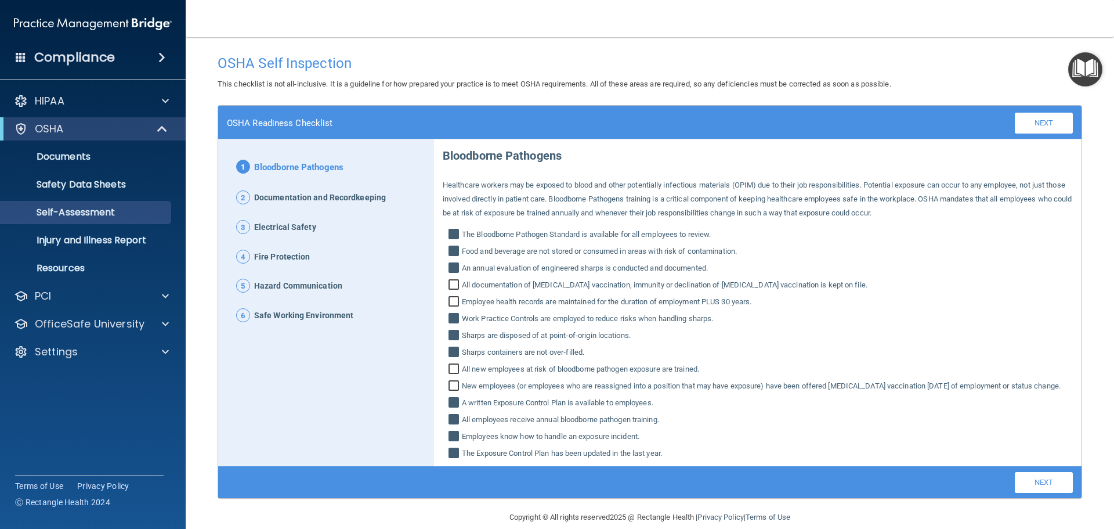
scroll to position [30, 0]
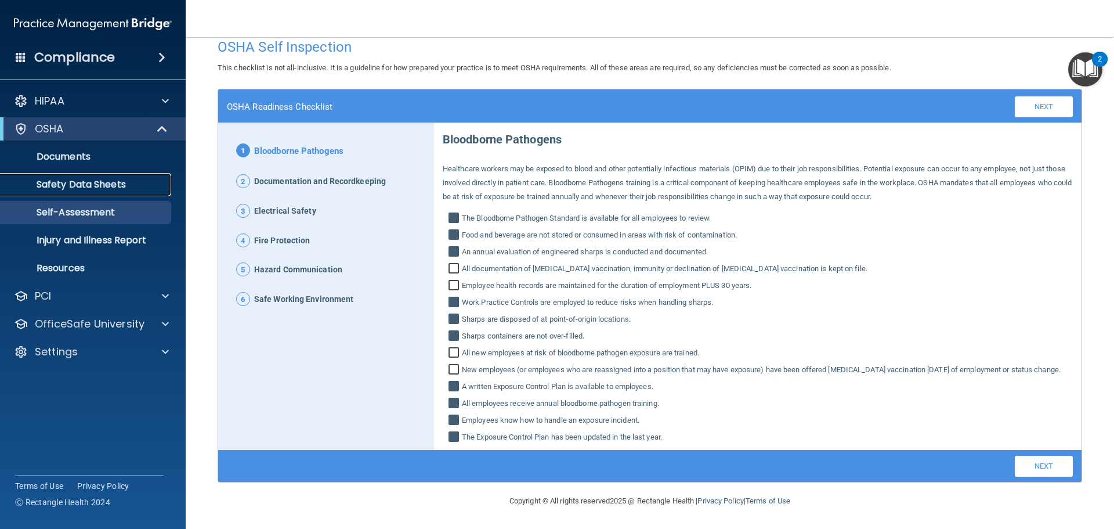
click at [69, 189] on p "Safety Data Sheets" at bounding box center [87, 185] width 158 height 12
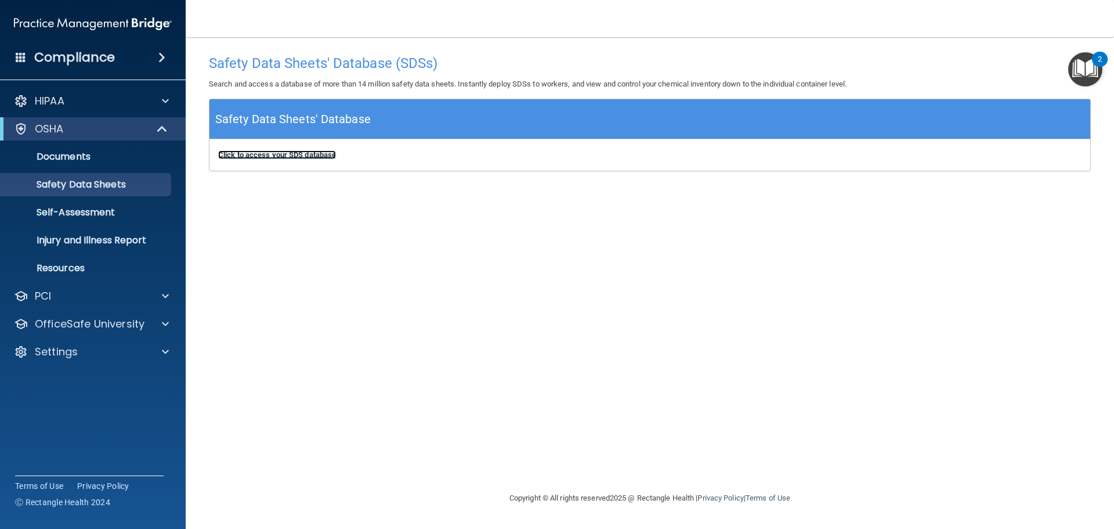
click at [276, 158] on b "Click to access your SDS database" at bounding box center [277, 154] width 118 height 9
click at [150, 93] on div "HIPAA" at bounding box center [93, 100] width 186 height 23
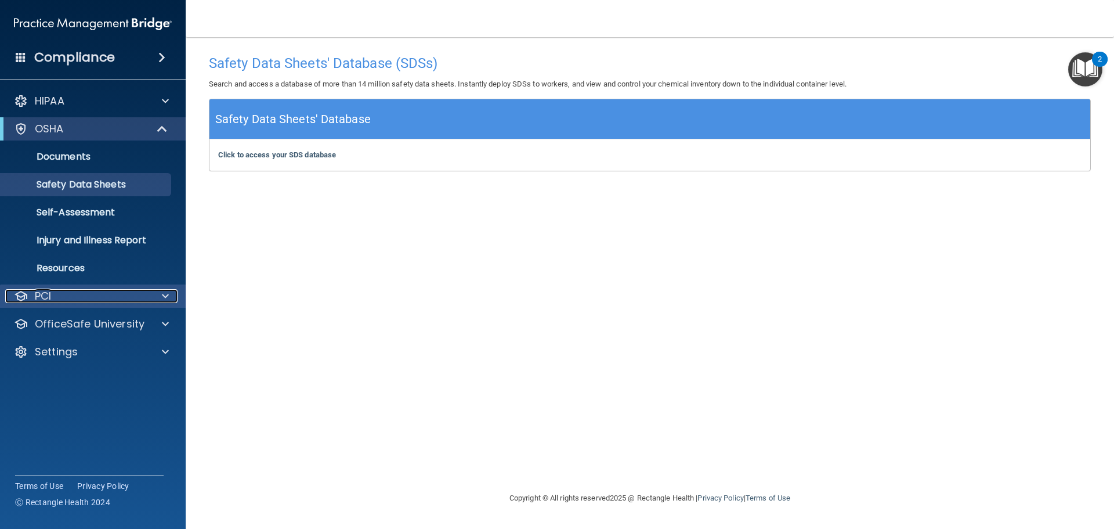
click at [156, 290] on div at bounding box center [163, 296] width 29 height 14
click at [156, 292] on div at bounding box center [163, 296] width 29 height 14
click at [161, 125] on span at bounding box center [163, 129] width 10 height 14
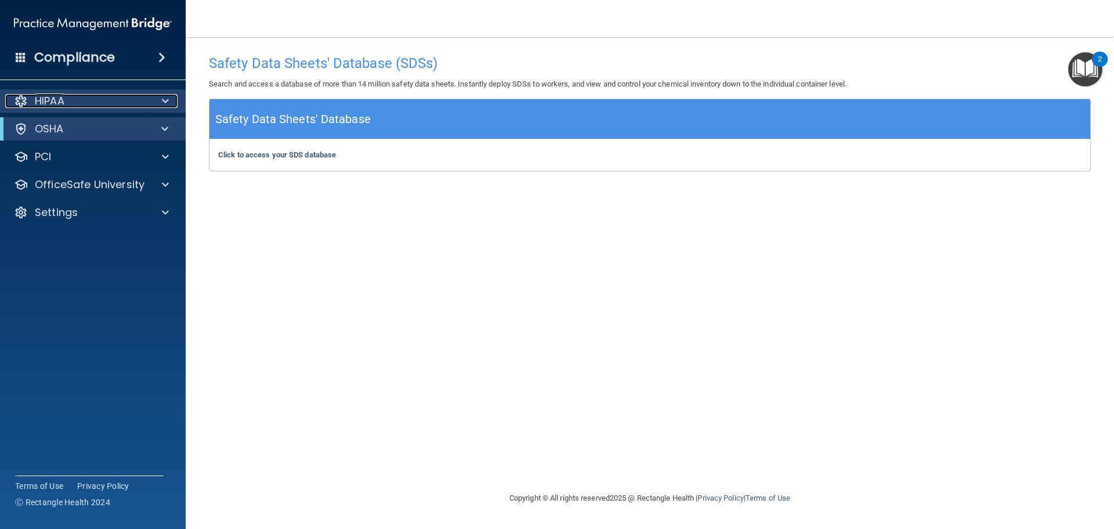
click at [164, 99] on span at bounding box center [165, 101] width 7 height 14
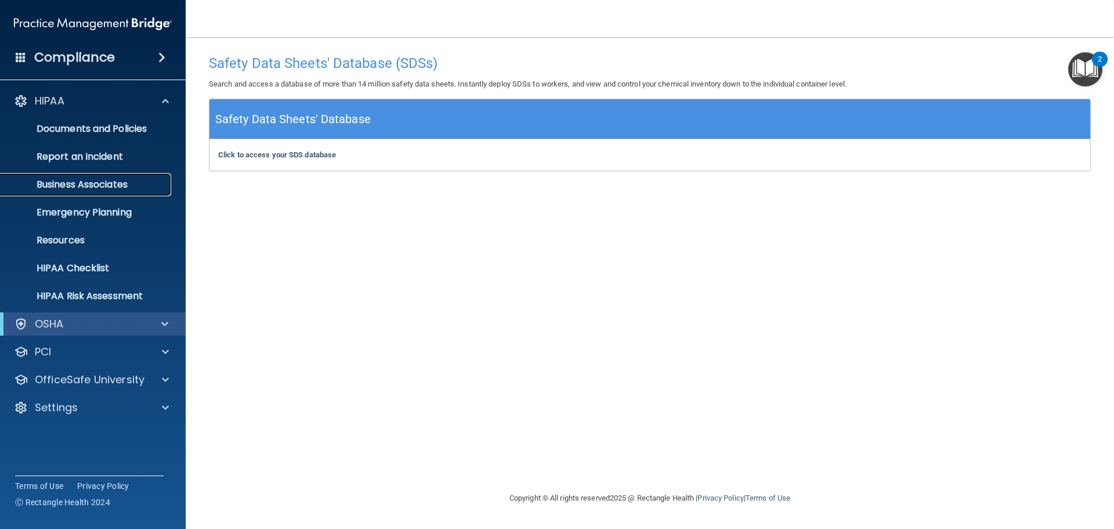
click at [114, 186] on p "Business Associates" at bounding box center [87, 185] width 158 height 12
